Goal: Transaction & Acquisition: Purchase product/service

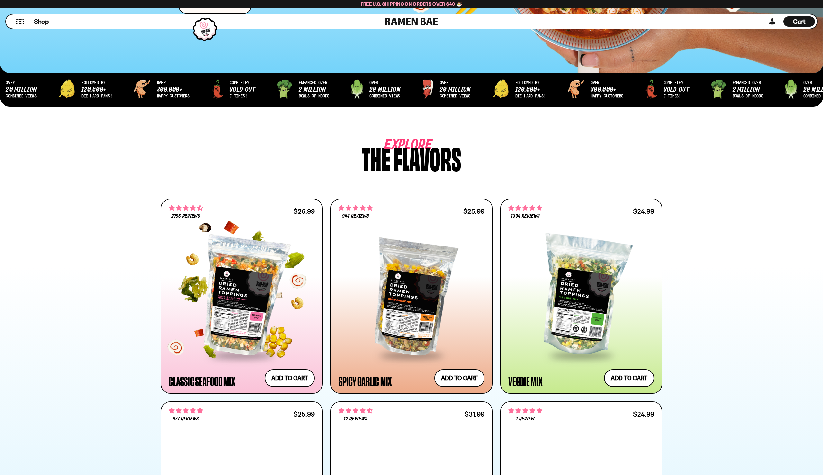
scroll to position [193, 0]
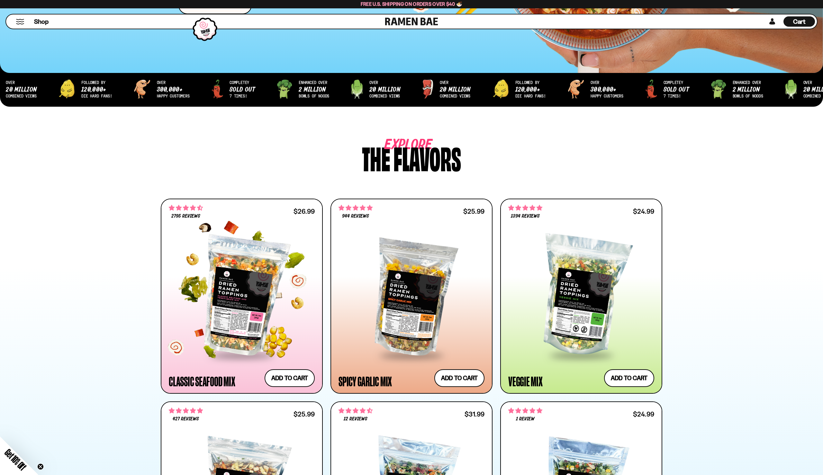
click at [254, 267] on div at bounding box center [242, 296] width 146 height 117
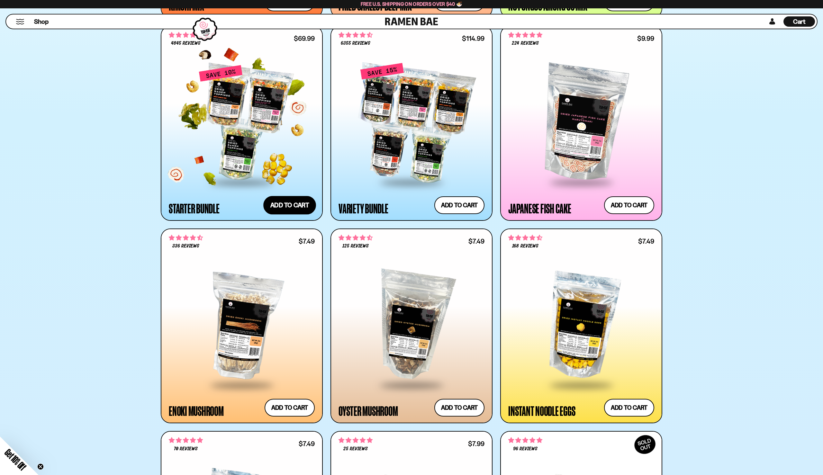
scroll to position [739, 0]
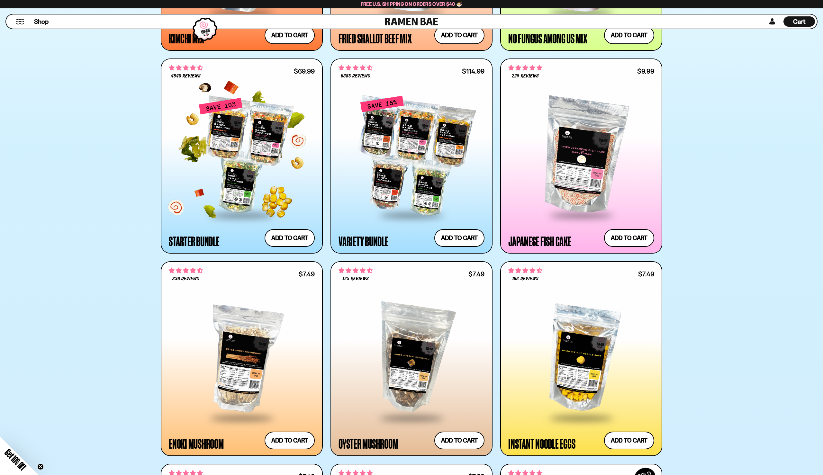
click at [256, 168] on div at bounding box center [242, 155] width 146 height 117
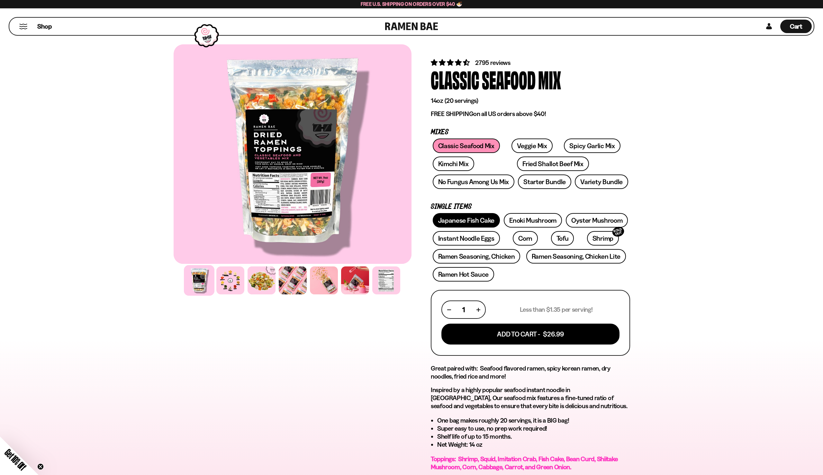
click at [475, 222] on link "Japanese Fish Cake" at bounding box center [467, 220] width 68 height 14
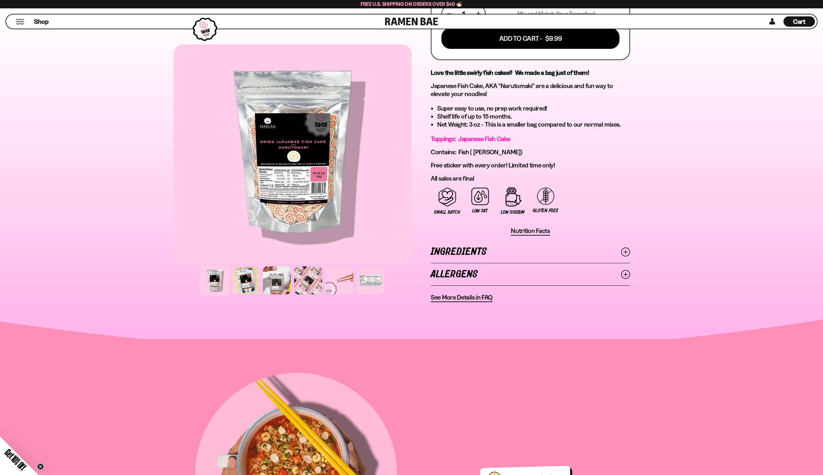
scroll to position [332, 0]
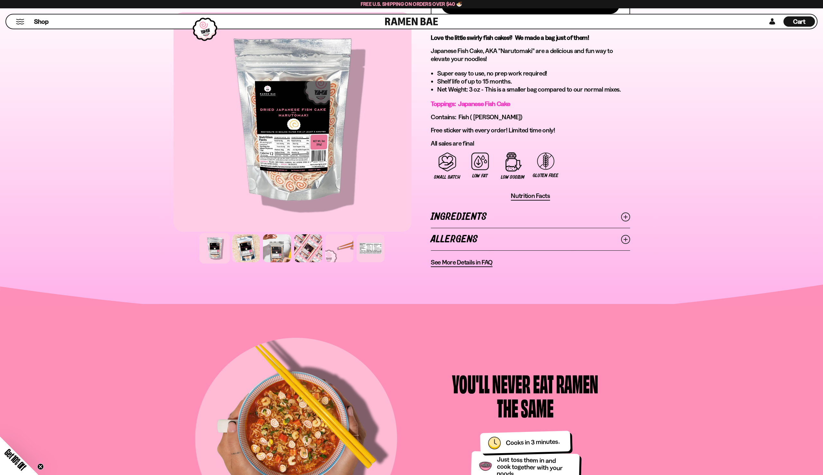
click at [755, 95] on div "FADCB6FD-DFAB-4417-9F21-029242090B77 FADCB6FD-DFAB-4417-9F21-029242090B77" at bounding box center [411, 2] width 823 height 604
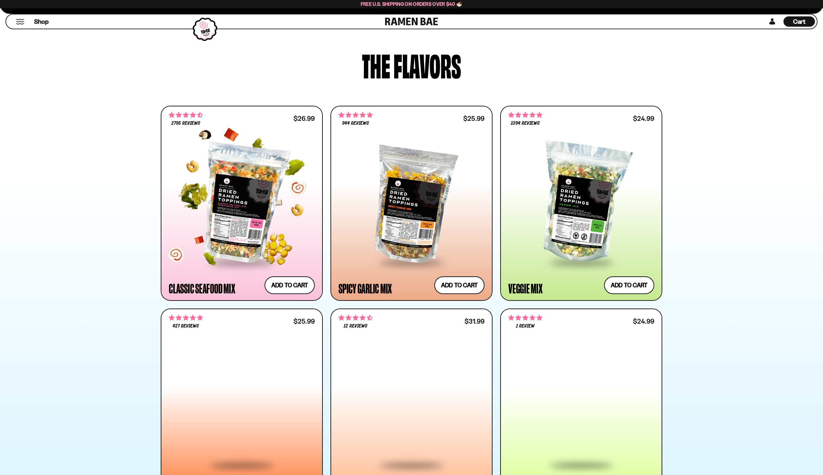
scroll to position [286, 0]
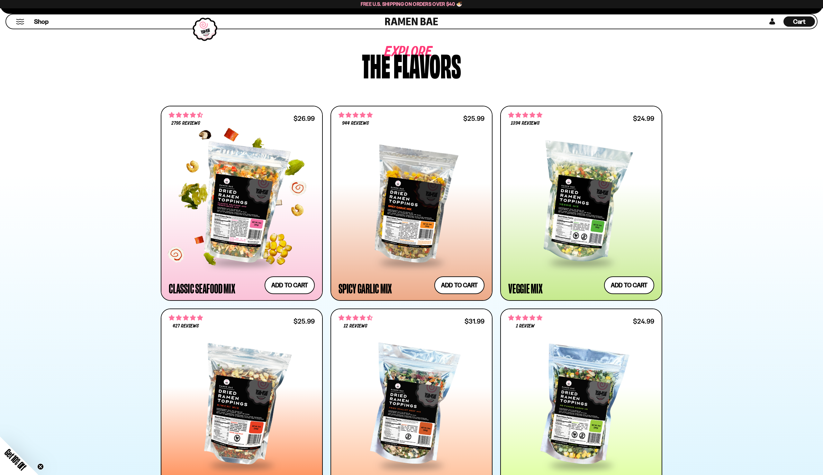
click at [257, 223] on div at bounding box center [242, 203] width 146 height 117
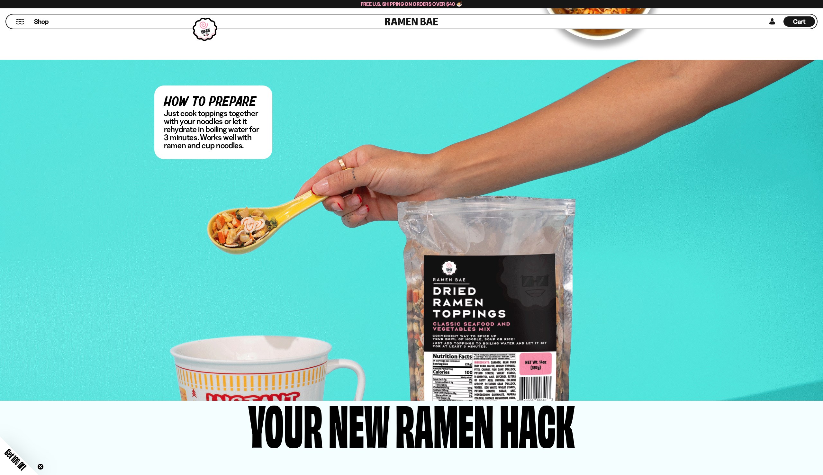
scroll to position [764, 0]
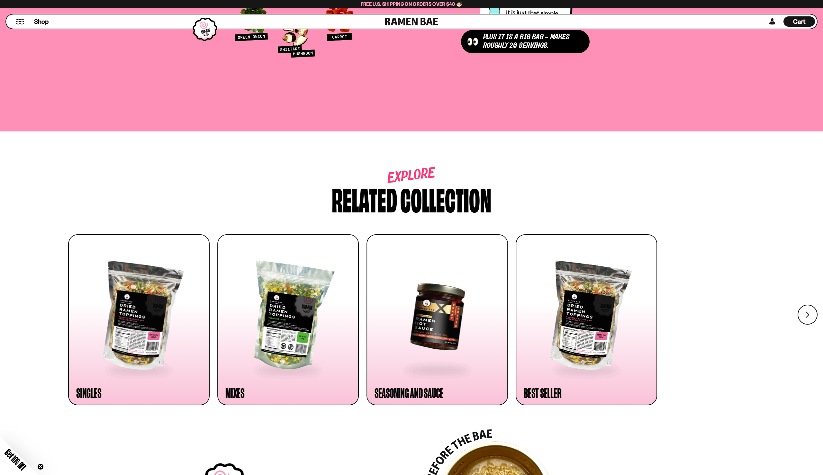
click at [604, 267] on div at bounding box center [586, 317] width 125 height 105
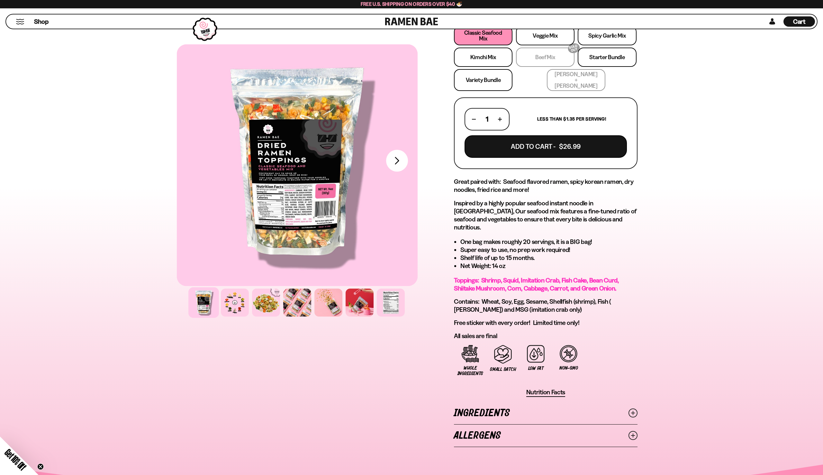
scroll to position [0, 0]
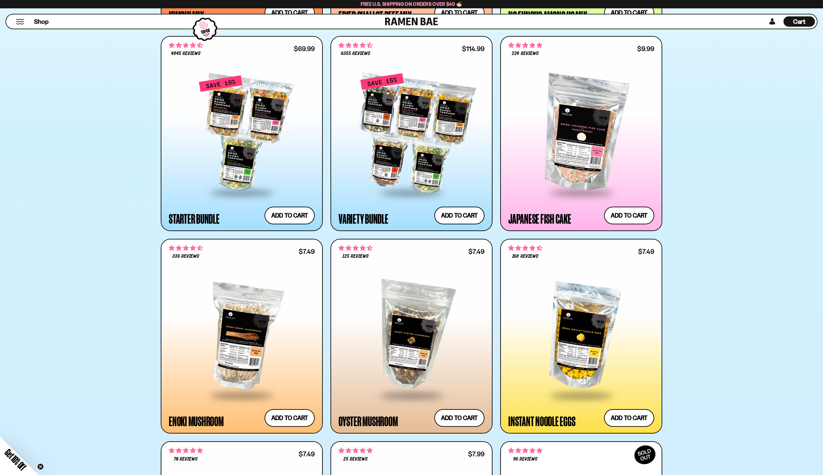
scroll to position [770, 0]
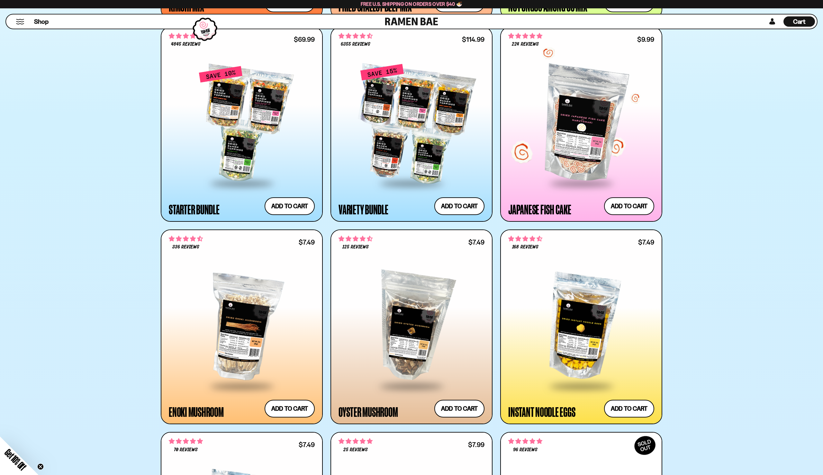
click at [578, 137] on div at bounding box center [581, 124] width 146 height 117
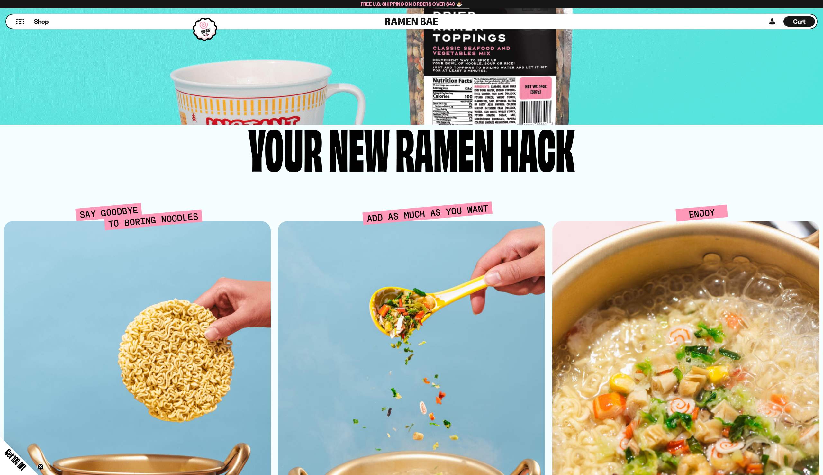
scroll to position [1384, 0]
